Goal: Transaction & Acquisition: Purchase product/service

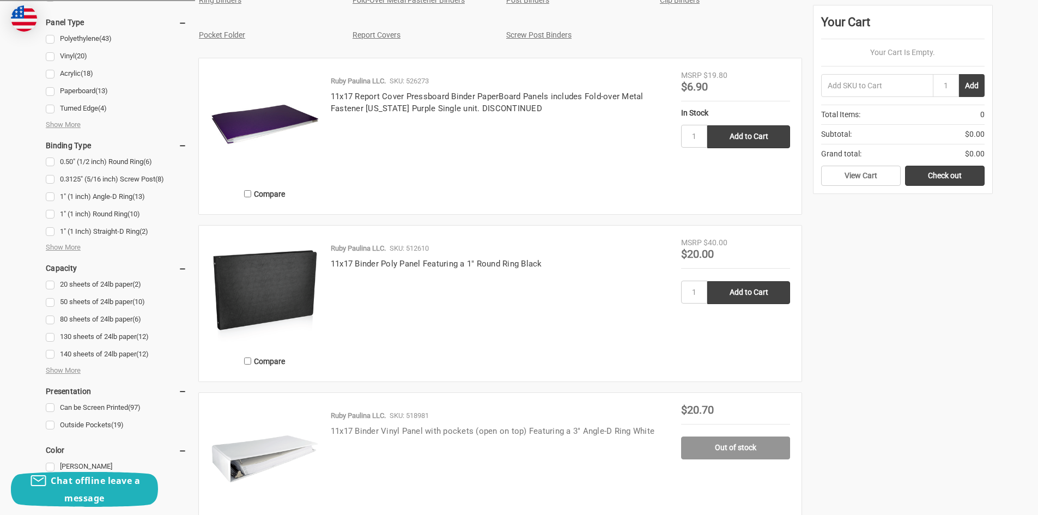
click at [493, 432] on link "11x17 Binder Vinyl Panel with pockets (open on top) Featuring a 3" Angle-D Ring…" at bounding box center [493, 431] width 324 height 10
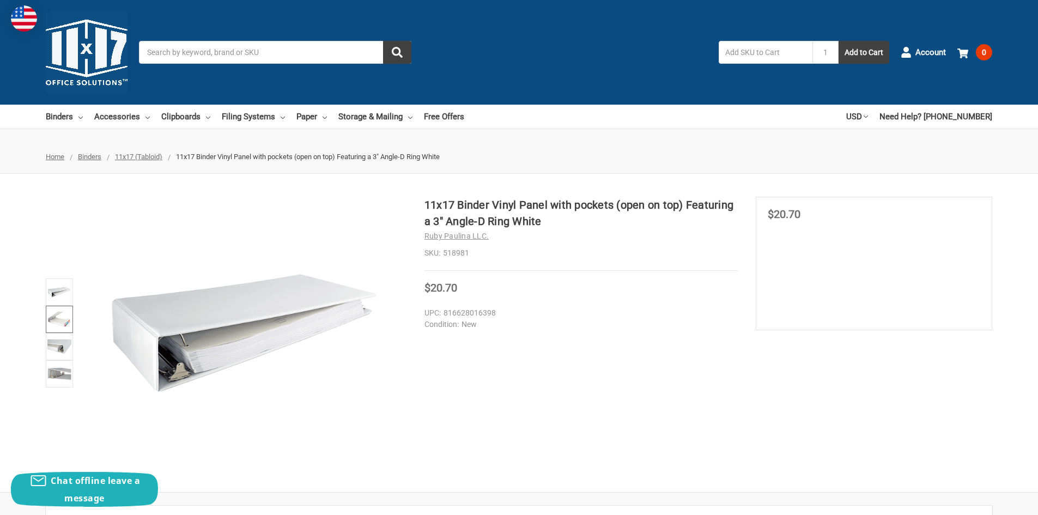
click at [67, 326] on img at bounding box center [59, 319] width 24 height 24
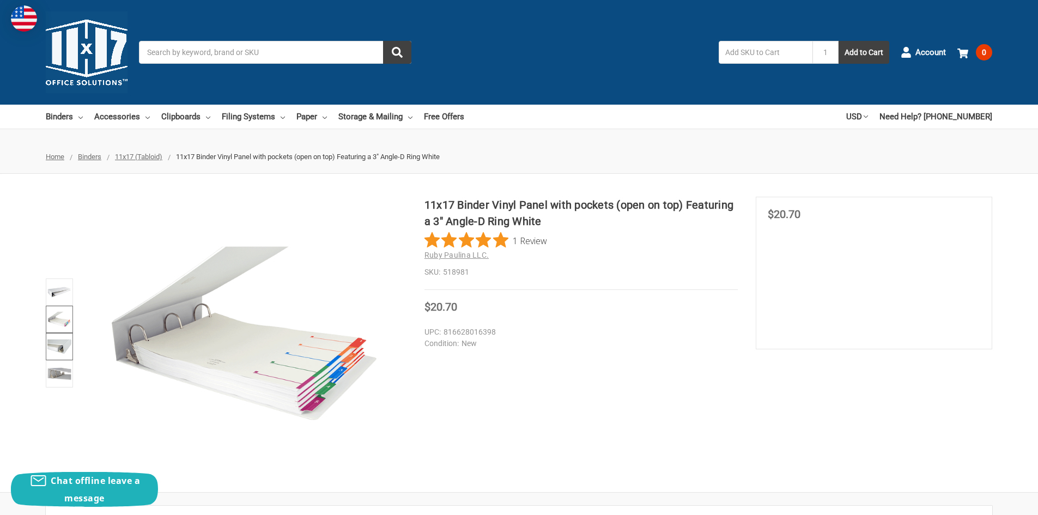
click at [59, 348] on img at bounding box center [59, 347] width 24 height 24
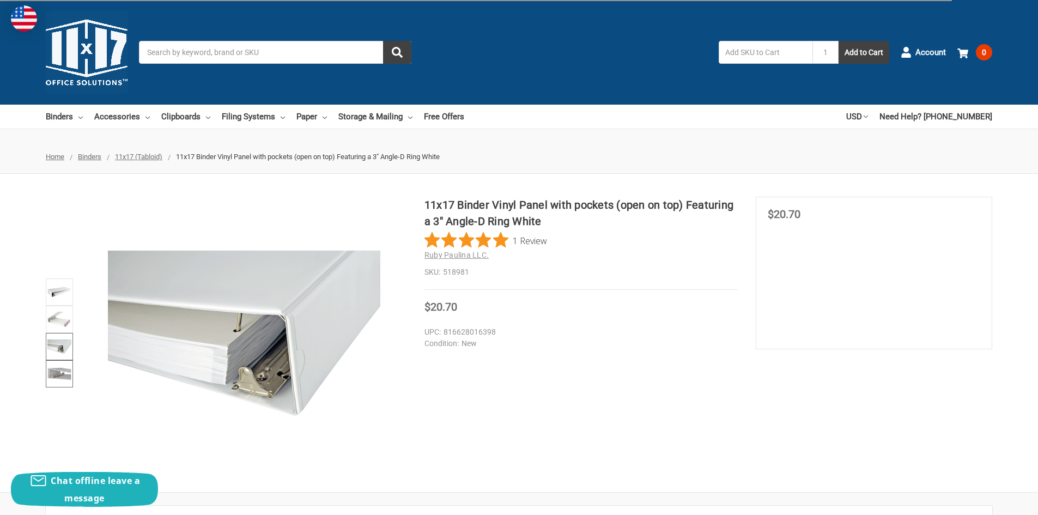
click at [63, 371] on img at bounding box center [59, 374] width 24 height 24
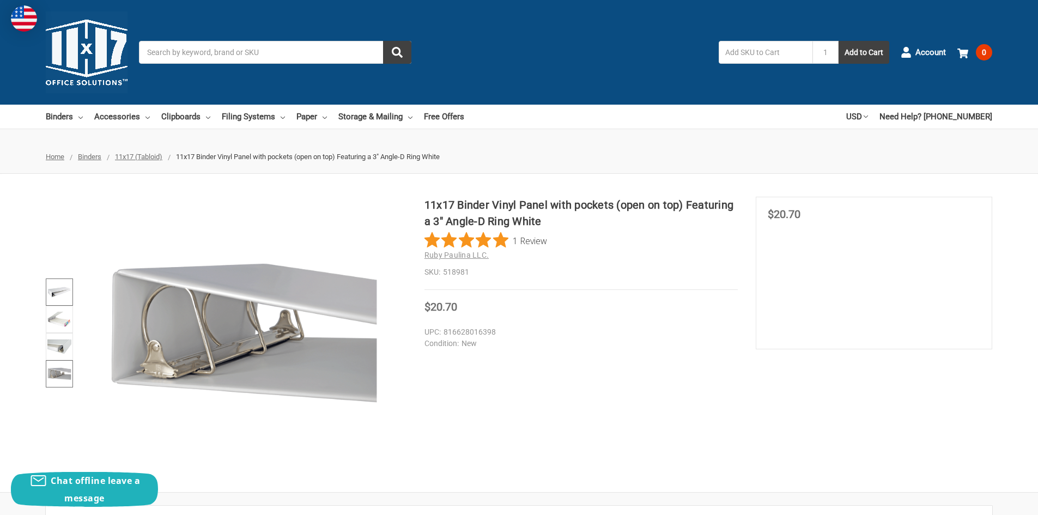
click at [61, 303] on img at bounding box center [59, 292] width 24 height 24
